Goal: Information Seeking & Learning: Check status

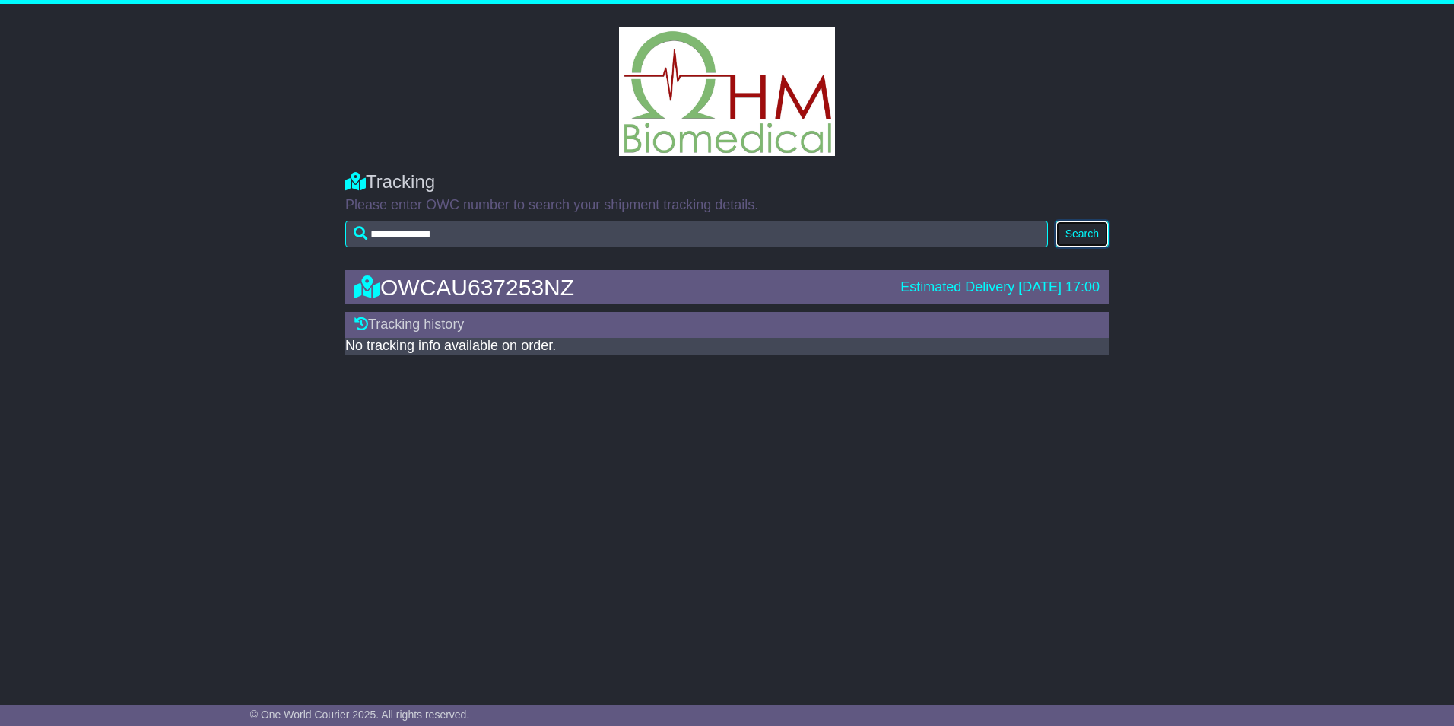
click at [1069, 234] on button "Search" at bounding box center [1082, 234] width 53 height 27
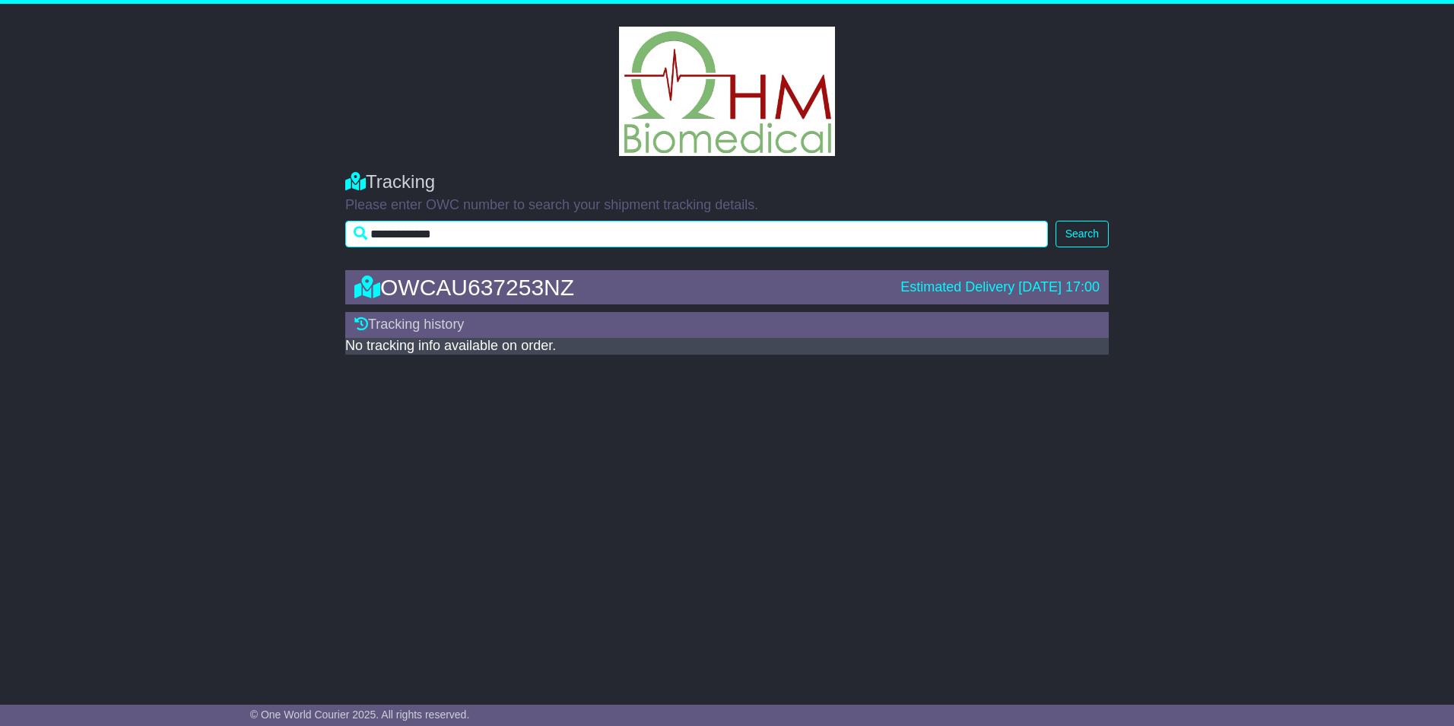
click at [721, 221] on input "**********" at bounding box center [696, 234] width 703 height 27
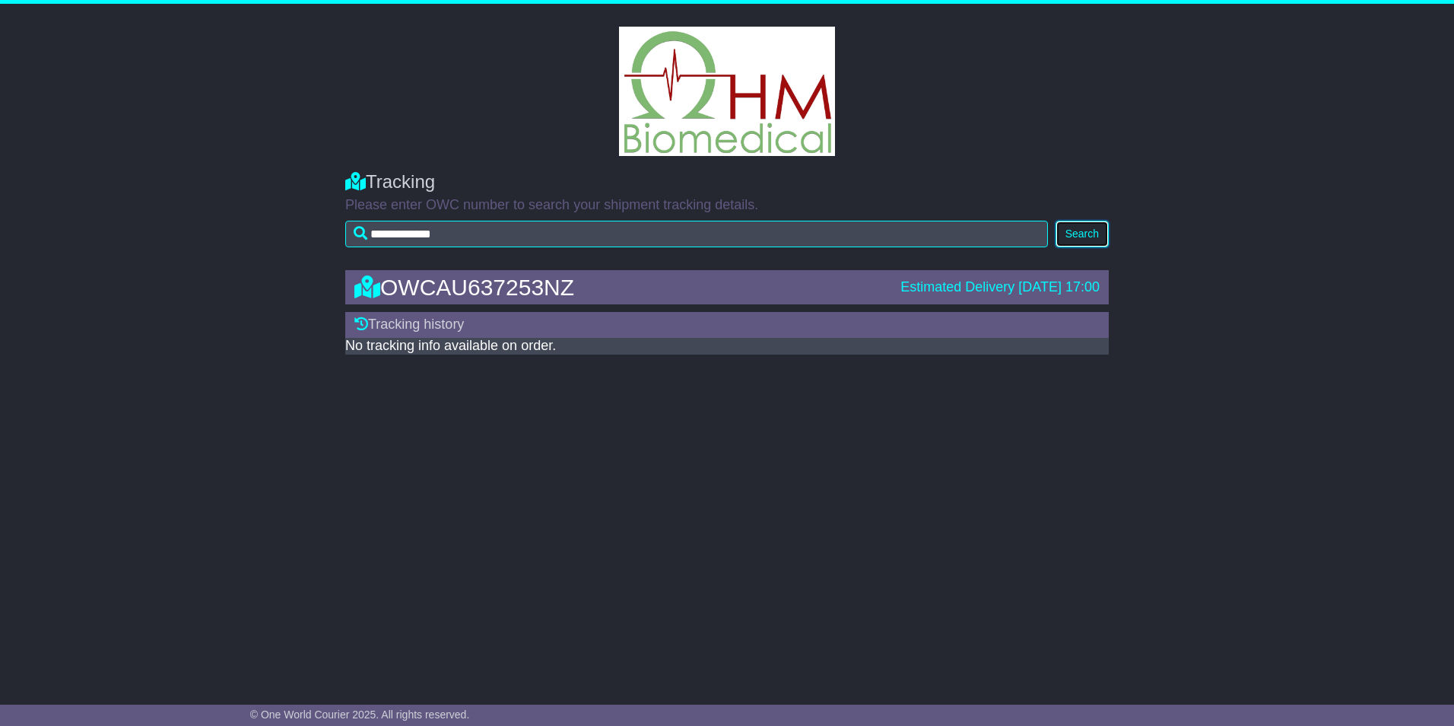
click at [1081, 228] on button "Search" at bounding box center [1082, 234] width 53 height 27
click at [363, 325] on icon at bounding box center [361, 323] width 14 height 14
